Goal: Information Seeking & Learning: Learn about a topic

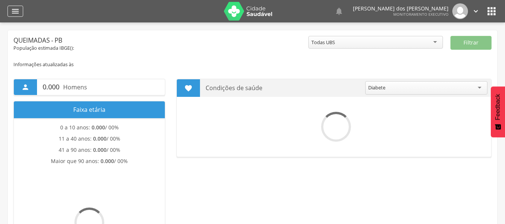
click at [15, 9] on icon "" at bounding box center [15, 11] width 9 height 9
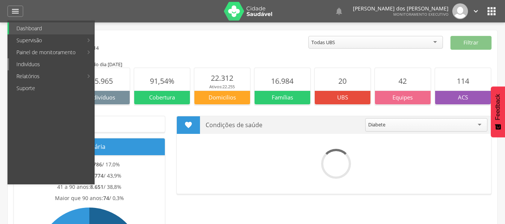
click at [31, 64] on link "Indivíduos" at bounding box center [51, 64] width 85 height 12
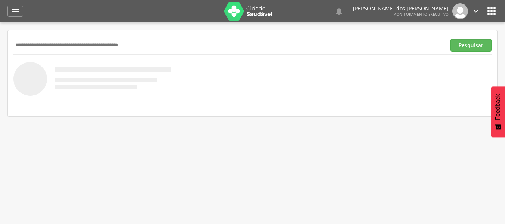
click at [61, 46] on input "text" at bounding box center [228, 45] width 430 height 13
type input "**********"
click at [468, 47] on button "Pesquisar" at bounding box center [471, 45] width 41 height 13
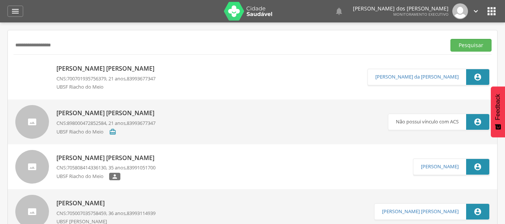
click at [90, 69] on p "[PERSON_NAME] [PERSON_NAME]" at bounding box center [107, 68] width 102 height 9
type input "**********"
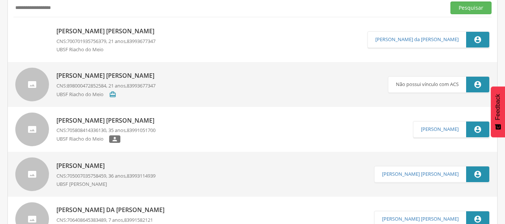
click at [92, 125] on p "[PERSON_NAME] [PERSON_NAME]" at bounding box center [107, 120] width 102 height 9
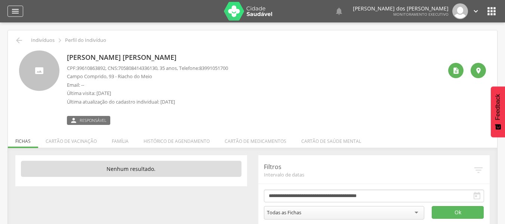
click at [18, 15] on icon "" at bounding box center [15, 11] width 9 height 9
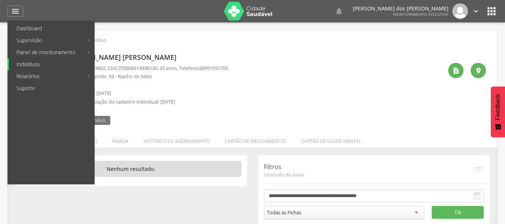
click at [33, 64] on link "Indivíduos" at bounding box center [51, 64] width 85 height 12
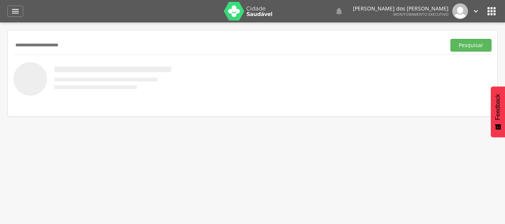
type input "**********"
click at [451, 39] on button "Pesquisar" at bounding box center [471, 45] width 41 height 13
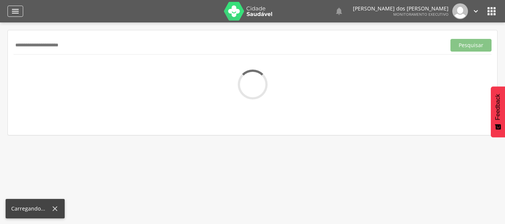
click at [19, 13] on icon "" at bounding box center [15, 11] width 9 height 9
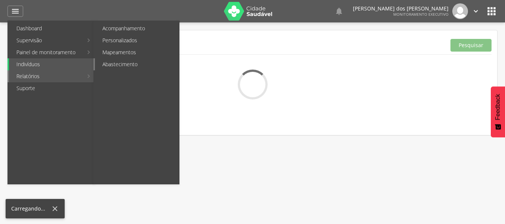
click at [114, 65] on link "Abastecimento" at bounding box center [137, 64] width 84 height 12
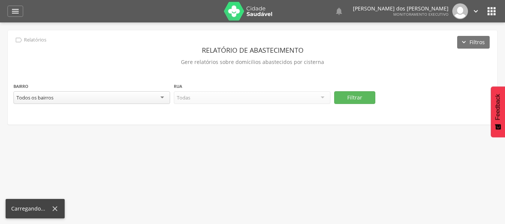
click at [162, 101] on div "Todos os bairros" at bounding box center [91, 97] width 157 height 13
click at [323, 97] on div at bounding box center [252, 97] width 157 height 13
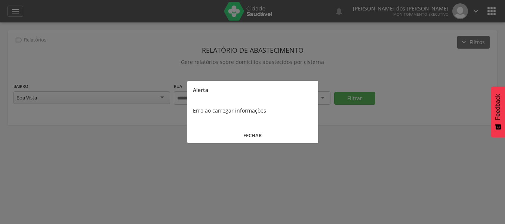
click at [260, 136] on button "FECHAR" at bounding box center [252, 136] width 131 height 16
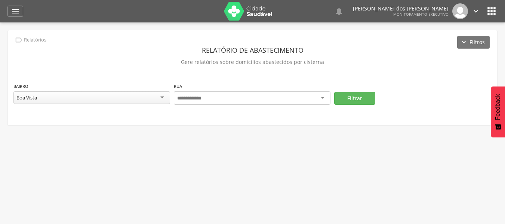
click at [325, 97] on div at bounding box center [252, 97] width 157 height 13
click at [135, 97] on div "Boa Vista" at bounding box center [91, 97] width 157 height 13
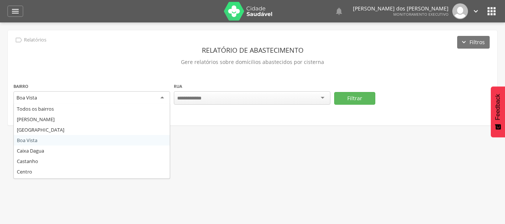
click at [24, 141] on div " Supervisão  Distritos  Ubs Coordenador: - Queimadas / PB Intervalo de Tempo…" at bounding box center [252, 134] width 505 height 224
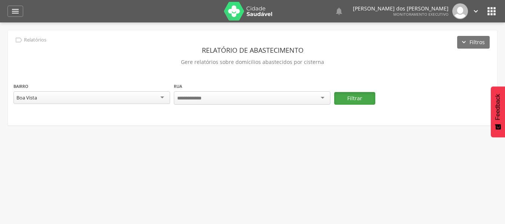
click at [357, 98] on button "Filtrar" at bounding box center [354, 98] width 41 height 13
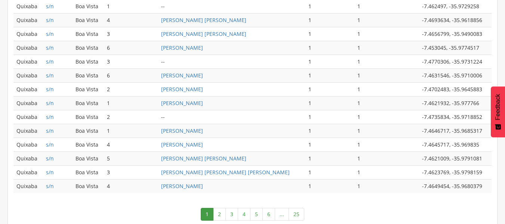
scroll to position [400, 0]
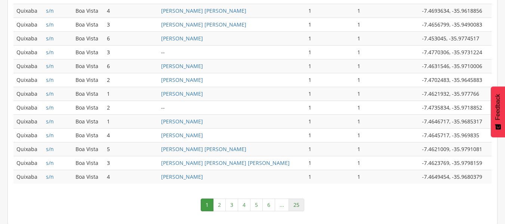
click at [296, 201] on link "25" at bounding box center [297, 205] width 16 height 13
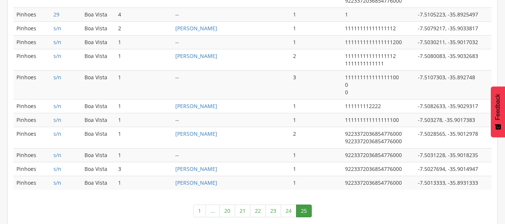
scroll to position [417, 0]
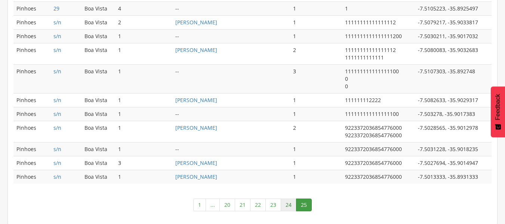
click at [289, 206] on link "24" at bounding box center [289, 205] width 16 height 13
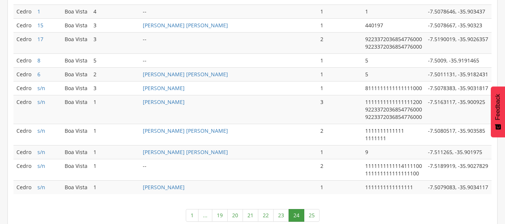
scroll to position [467, 0]
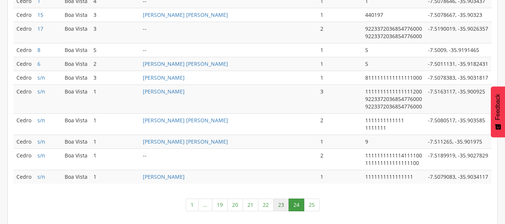
click at [279, 204] on link "23" at bounding box center [281, 205] width 16 height 13
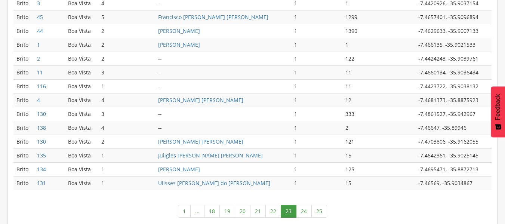
scroll to position [400, 0]
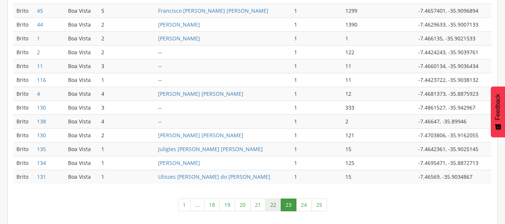
click at [271, 205] on link "22" at bounding box center [273, 205] width 16 height 13
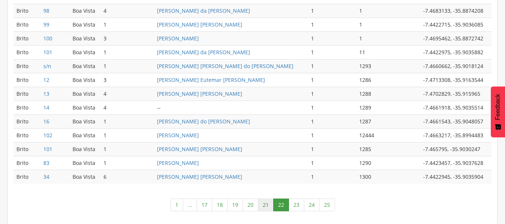
click at [264, 206] on link "21" at bounding box center [266, 205] width 16 height 13
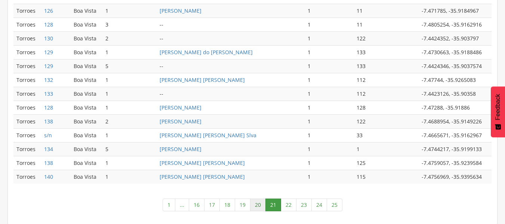
click at [259, 204] on link "20" at bounding box center [258, 205] width 16 height 13
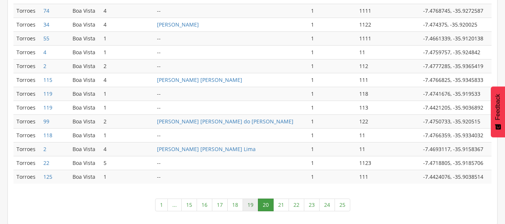
click at [250, 205] on link "19" at bounding box center [251, 205] width 16 height 13
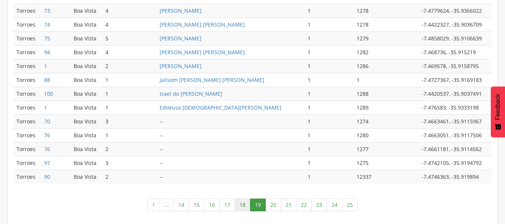
click at [243, 205] on link "18" at bounding box center [243, 205] width 16 height 13
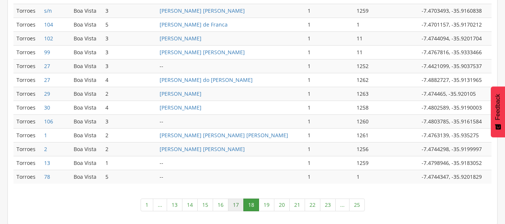
click at [238, 210] on link "17" at bounding box center [236, 205] width 16 height 13
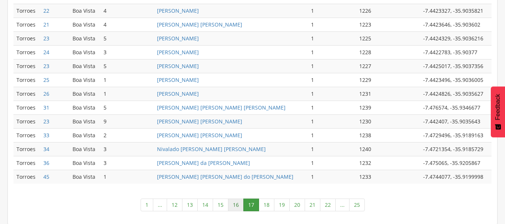
click at [235, 203] on link "16" at bounding box center [236, 205] width 16 height 13
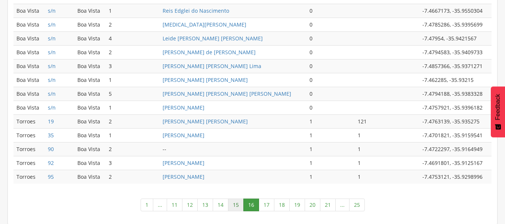
click at [234, 206] on link "15" at bounding box center [236, 205] width 16 height 13
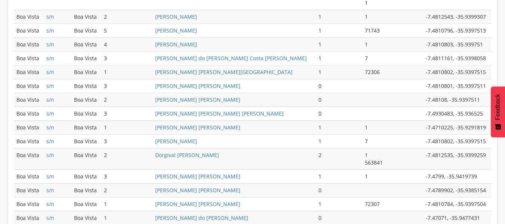
scroll to position [415, 0]
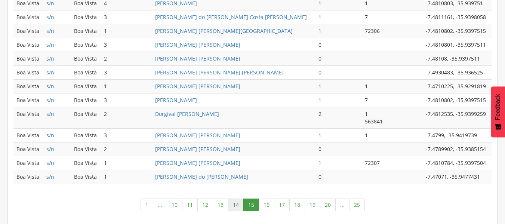
click at [238, 205] on link "14" at bounding box center [236, 205] width 16 height 13
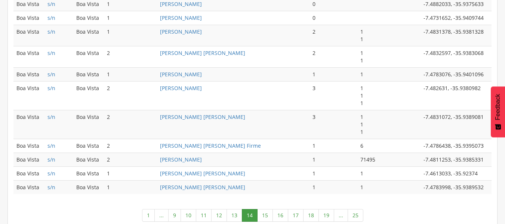
scroll to position [467, 0]
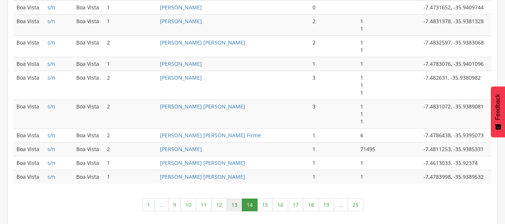
click at [234, 207] on link "13" at bounding box center [235, 205] width 16 height 13
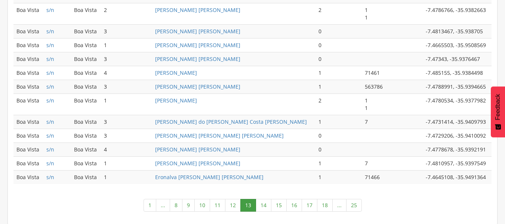
scroll to position [423, 0]
click at [232, 208] on link "12" at bounding box center [233, 205] width 16 height 13
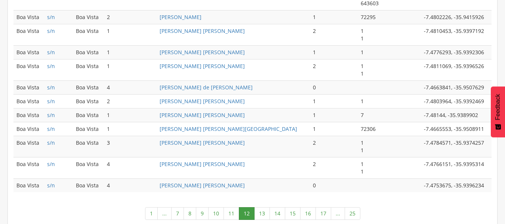
scroll to position [490, 0]
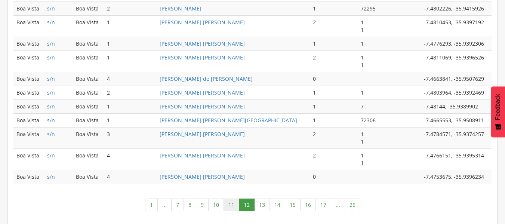
click at [233, 202] on link "11" at bounding box center [232, 205] width 16 height 13
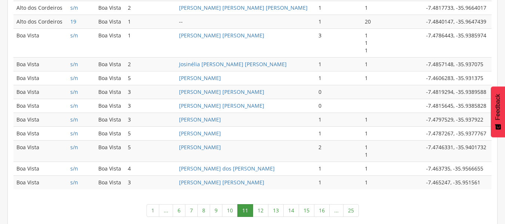
scroll to position [423, 0]
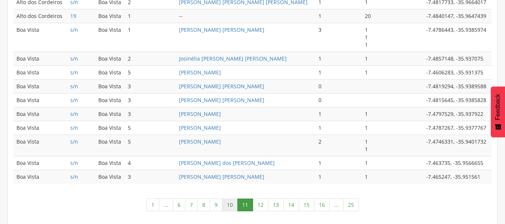
click at [228, 204] on link "10" at bounding box center [230, 205] width 16 height 13
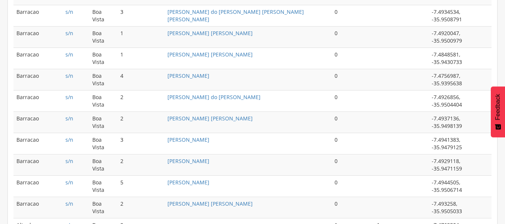
scroll to position [401, 0]
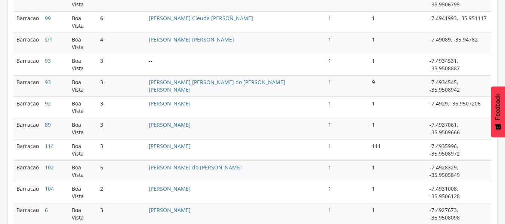
scroll to position [400, 0]
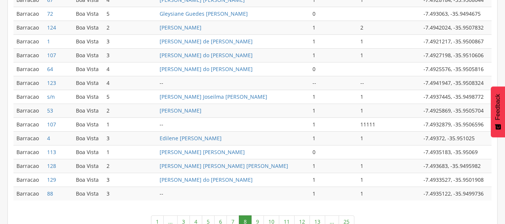
scroll to position [401, 0]
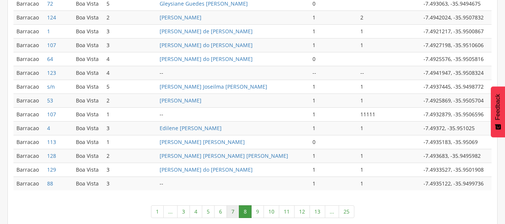
click at [233, 208] on link "7" at bounding box center [233, 211] width 13 height 13
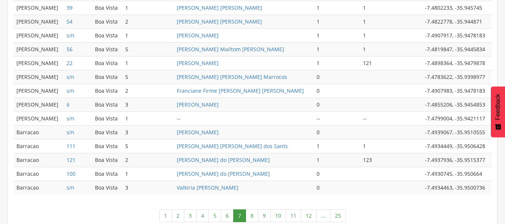
scroll to position [400, 0]
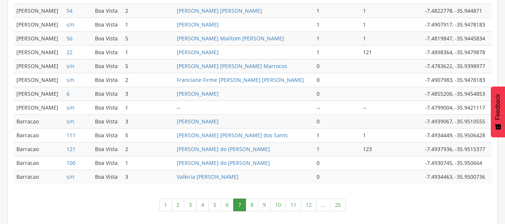
click at [226, 203] on link "6" at bounding box center [227, 205] width 13 height 13
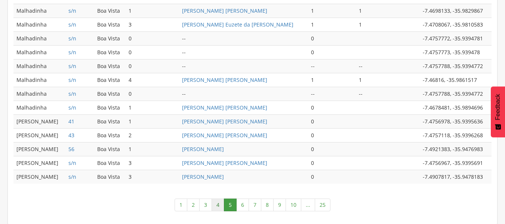
click at [218, 206] on link "4" at bounding box center [218, 205] width 13 height 13
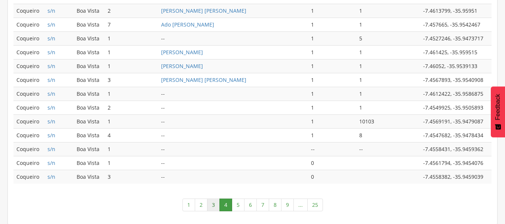
click at [216, 207] on link "3" at bounding box center [213, 205] width 13 height 13
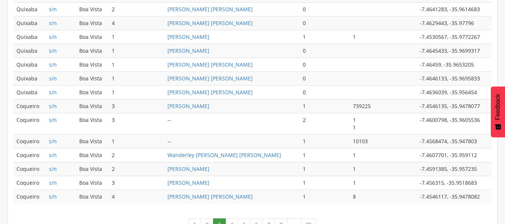
scroll to position [401, 0]
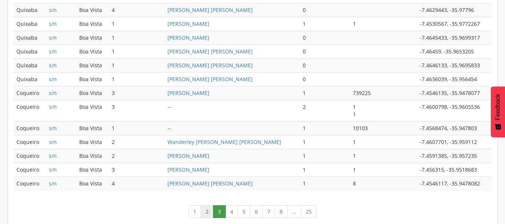
click at [207, 214] on link "2" at bounding box center [207, 211] width 13 height 13
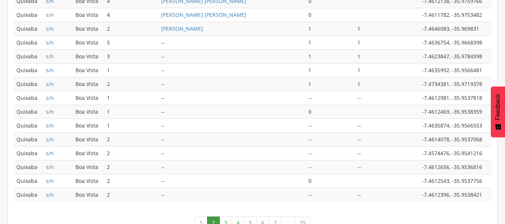
scroll to position [400, 0]
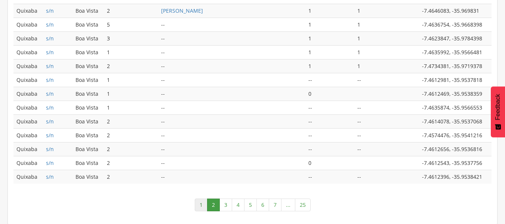
click at [204, 208] on link "1" at bounding box center [201, 205] width 13 height 13
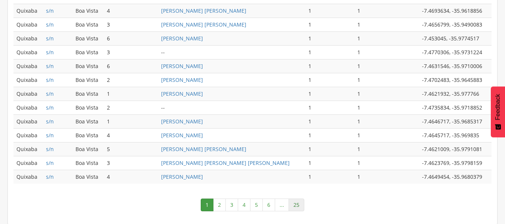
click at [301, 205] on link "25" at bounding box center [297, 205] width 16 height 13
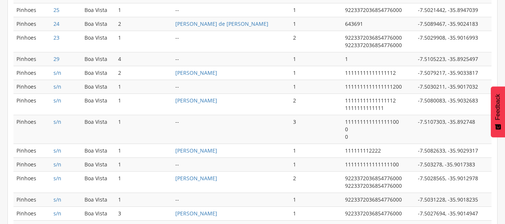
scroll to position [417, 0]
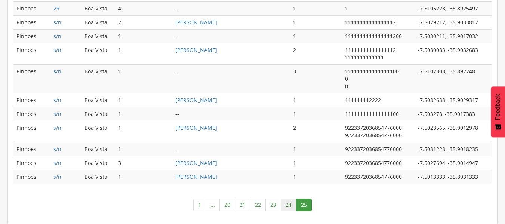
click at [290, 206] on link "24" at bounding box center [289, 205] width 16 height 13
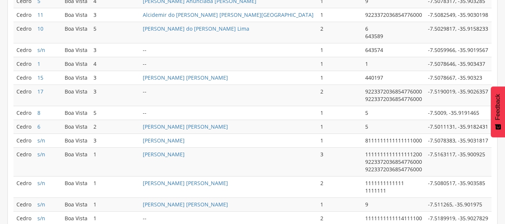
scroll to position [467, 0]
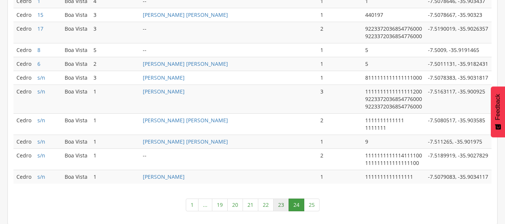
click at [283, 204] on link "23" at bounding box center [281, 205] width 16 height 13
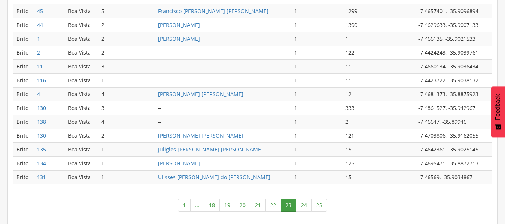
scroll to position [400, 0]
click at [273, 202] on link "22" at bounding box center [273, 205] width 16 height 13
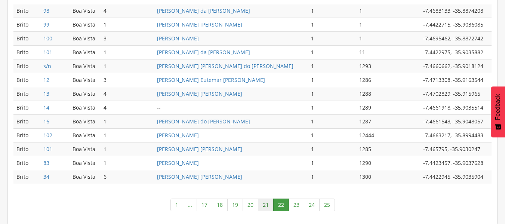
click at [267, 205] on link "21" at bounding box center [266, 205] width 16 height 13
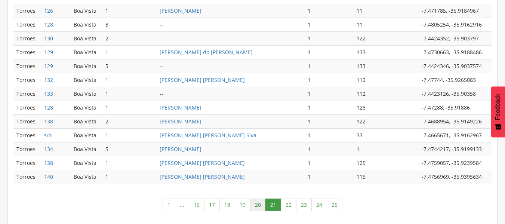
click at [260, 205] on link "20" at bounding box center [258, 205] width 16 height 13
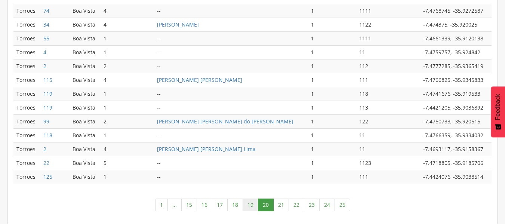
click at [250, 206] on link "19" at bounding box center [251, 205] width 16 height 13
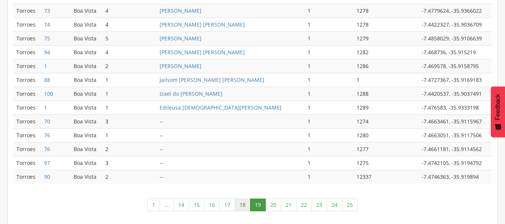
click at [246, 202] on link "18" at bounding box center [243, 205] width 16 height 13
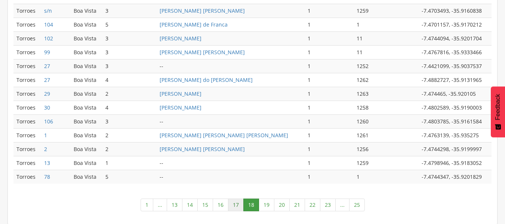
click at [238, 206] on link "17" at bounding box center [236, 205] width 16 height 13
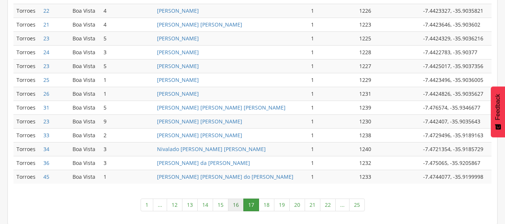
click at [234, 206] on link "16" at bounding box center [236, 205] width 16 height 13
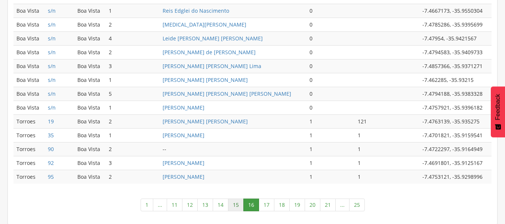
click at [237, 203] on link "15" at bounding box center [236, 205] width 16 height 13
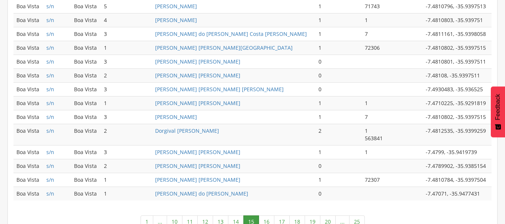
scroll to position [415, 0]
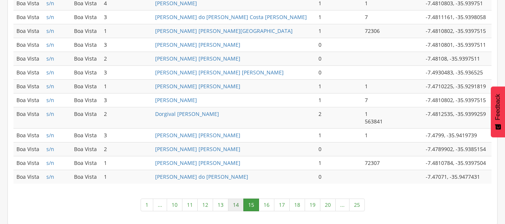
click at [236, 203] on link "14" at bounding box center [236, 205] width 16 height 13
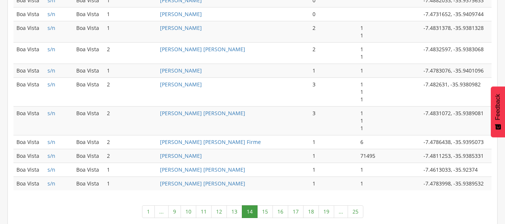
scroll to position [467, 0]
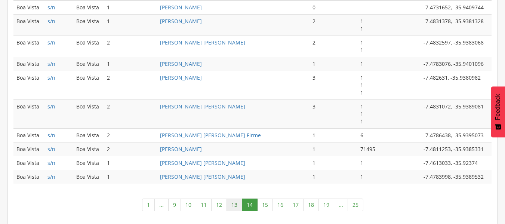
click at [236, 206] on link "13" at bounding box center [235, 205] width 16 height 13
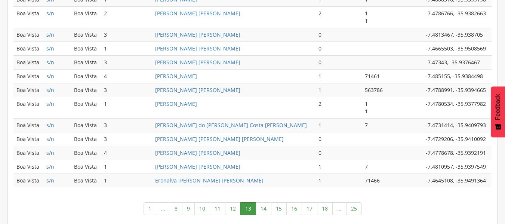
scroll to position [423, 0]
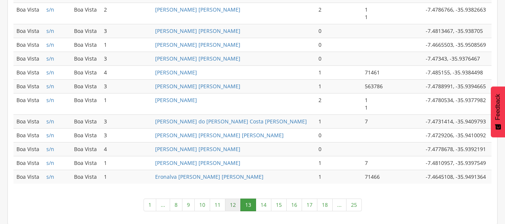
click at [234, 203] on link "12" at bounding box center [233, 205] width 16 height 13
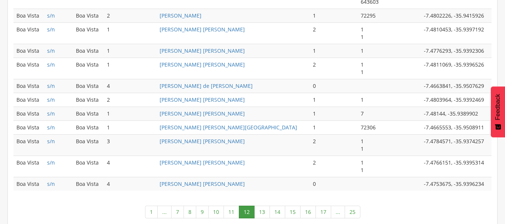
scroll to position [490, 0]
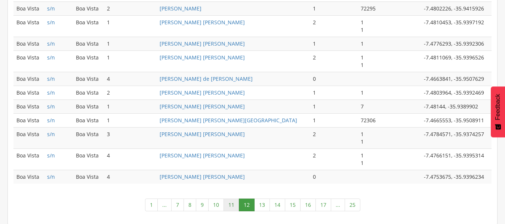
click at [233, 205] on link "11" at bounding box center [232, 205] width 16 height 13
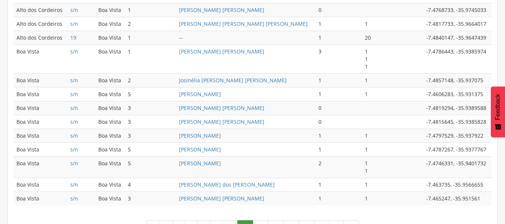
scroll to position [423, 0]
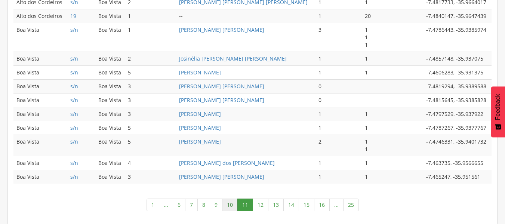
click at [228, 206] on link "10" at bounding box center [230, 205] width 16 height 13
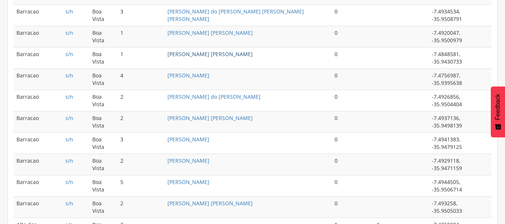
scroll to position [408, 0]
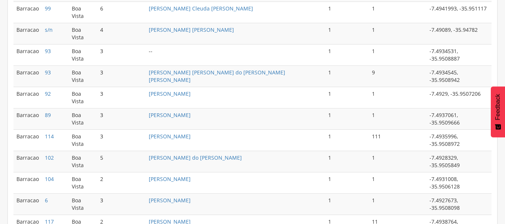
scroll to position [400, 0]
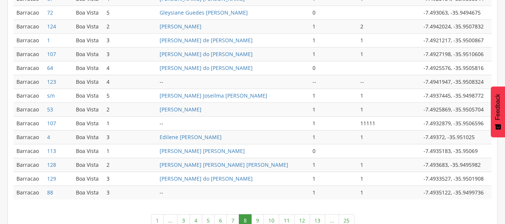
scroll to position [408, 0]
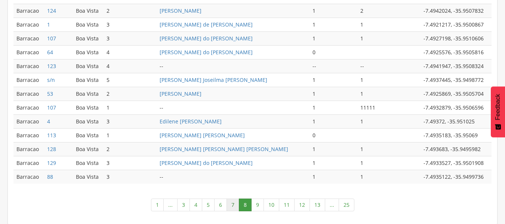
click at [235, 206] on link "7" at bounding box center [233, 205] width 13 height 13
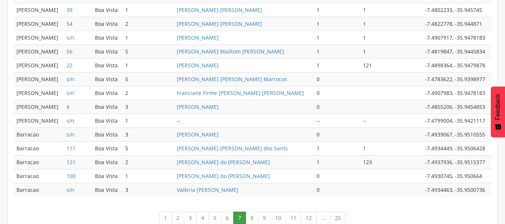
scroll to position [400, 0]
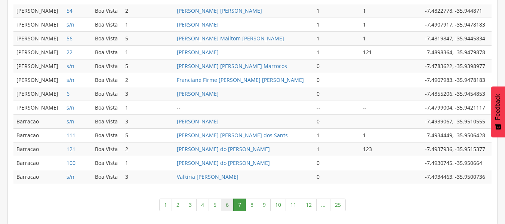
click at [230, 205] on link "6" at bounding box center [227, 205] width 13 height 13
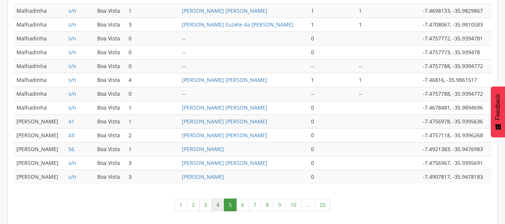
click at [216, 206] on link "4" at bounding box center [218, 205] width 13 height 13
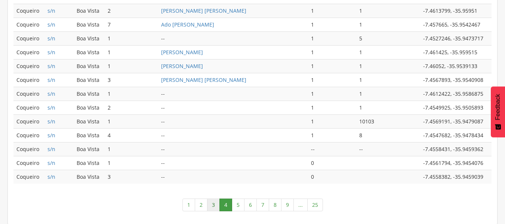
click at [213, 206] on link "3" at bounding box center [213, 205] width 13 height 13
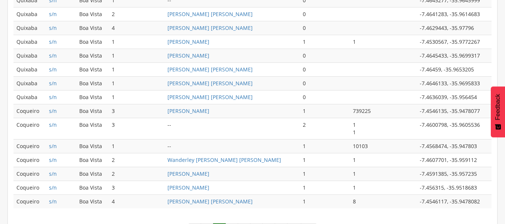
scroll to position [401, 0]
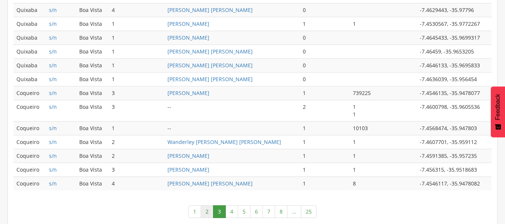
click at [208, 213] on link "2" at bounding box center [207, 211] width 13 height 13
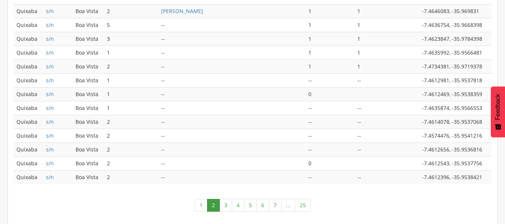
scroll to position [400, 0]
click at [200, 208] on link "1" at bounding box center [201, 205] width 13 height 13
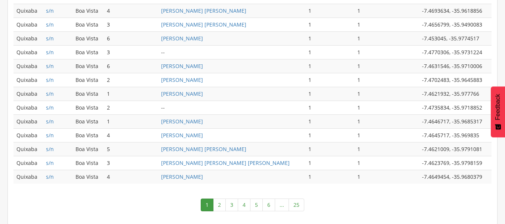
click at [246, 132] on td "[PERSON_NAME]" at bounding box center [232, 135] width 148 height 14
drag, startPoint x: 296, startPoint y: 52, endPoint x: 302, endPoint y: 50, distance: 6.3
click at [305, 52] on td "1" at bounding box center [329, 52] width 49 height 14
click at [318, 32] on td "1" at bounding box center [329, 38] width 49 height 14
click at [318, 31] on td "1" at bounding box center [329, 38] width 49 height 14
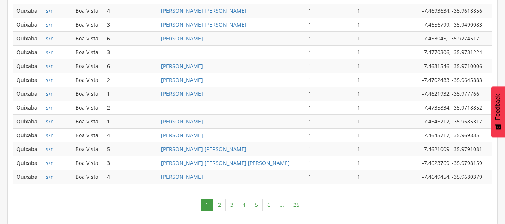
click at [318, 31] on td "1" at bounding box center [329, 38] width 49 height 14
